Goal: Check status: Check status

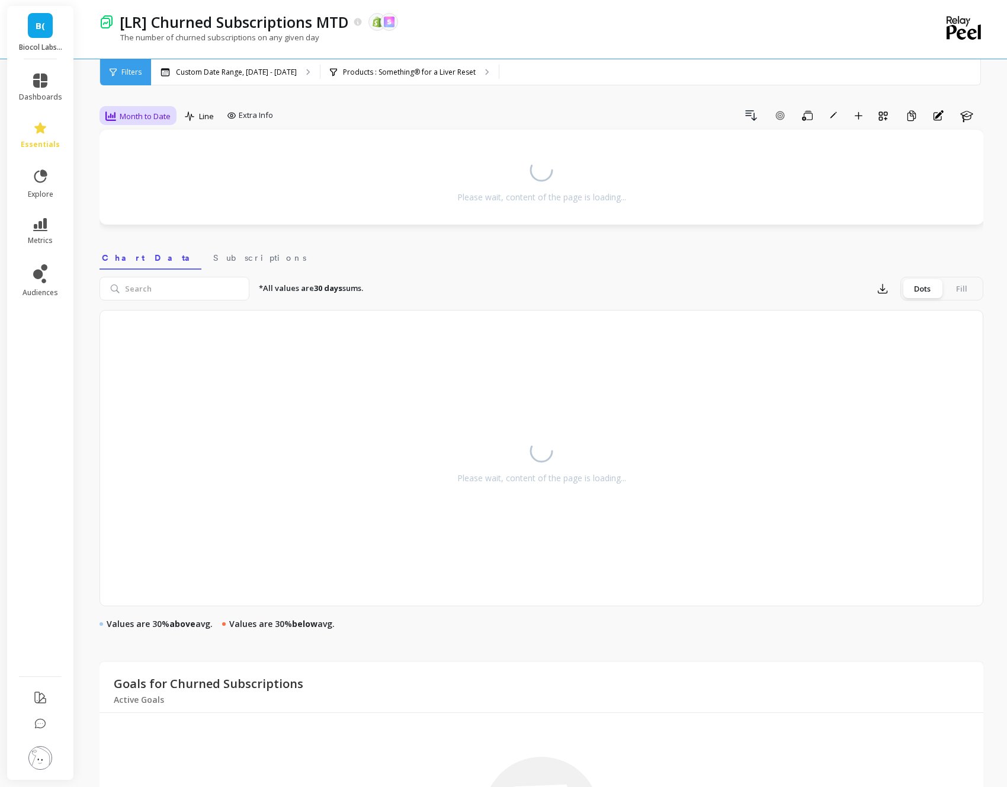
click at [124, 113] on span "Month to Date" at bounding box center [145, 116] width 51 height 11
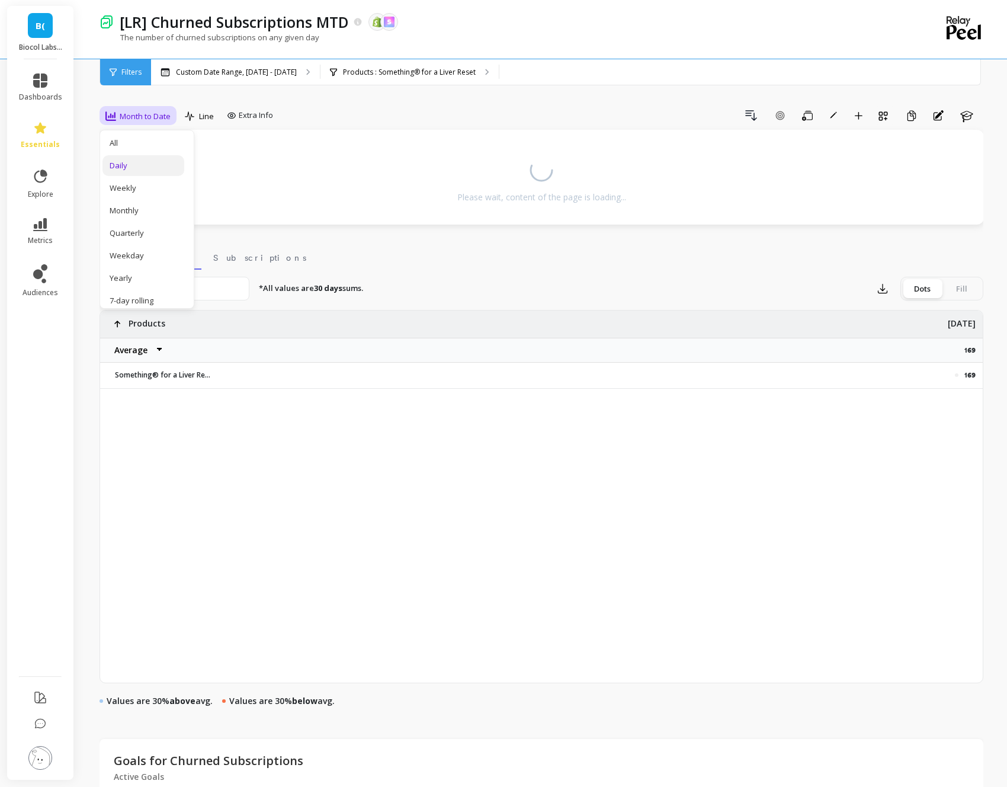
click at [123, 168] on div "Daily" at bounding box center [144, 165] width 68 height 11
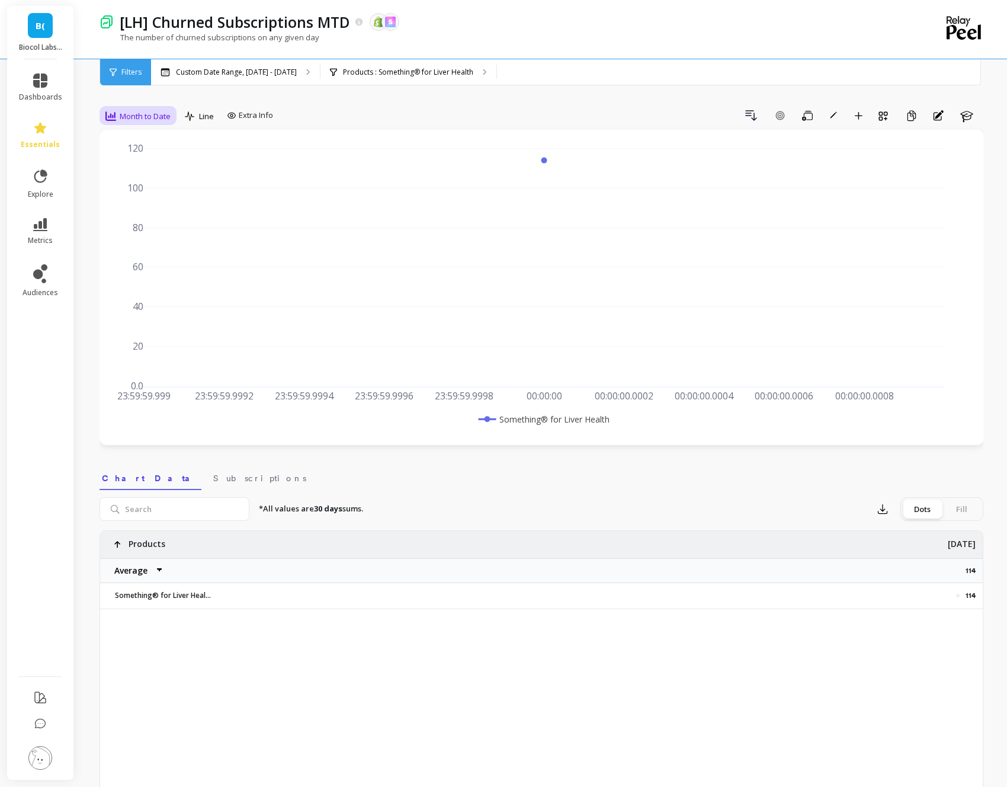
click at [153, 116] on span "Month to Date" at bounding box center [145, 116] width 51 height 11
click at [153, 170] on div "Daily" at bounding box center [144, 165] width 68 height 11
